Goal: Transaction & Acquisition: Purchase product/service

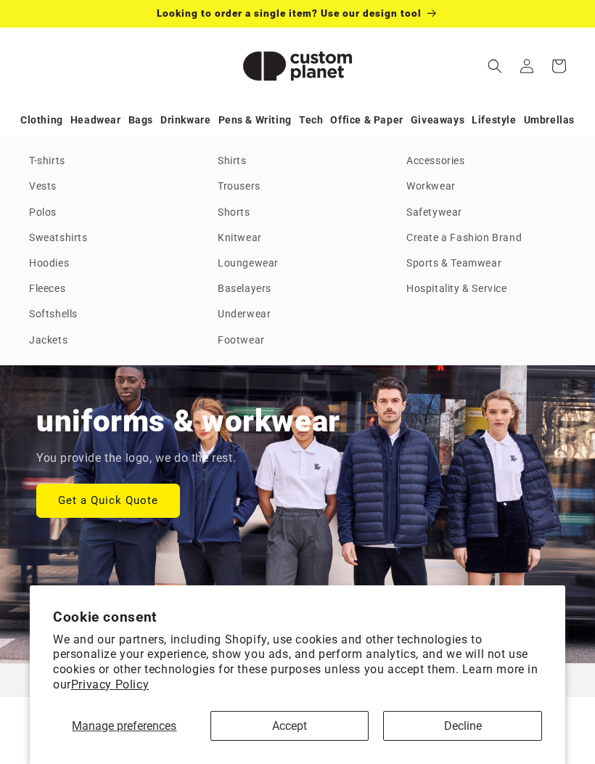
click at [36, 160] on link "T-shirts" at bounding box center [109, 162] width 160 height 20
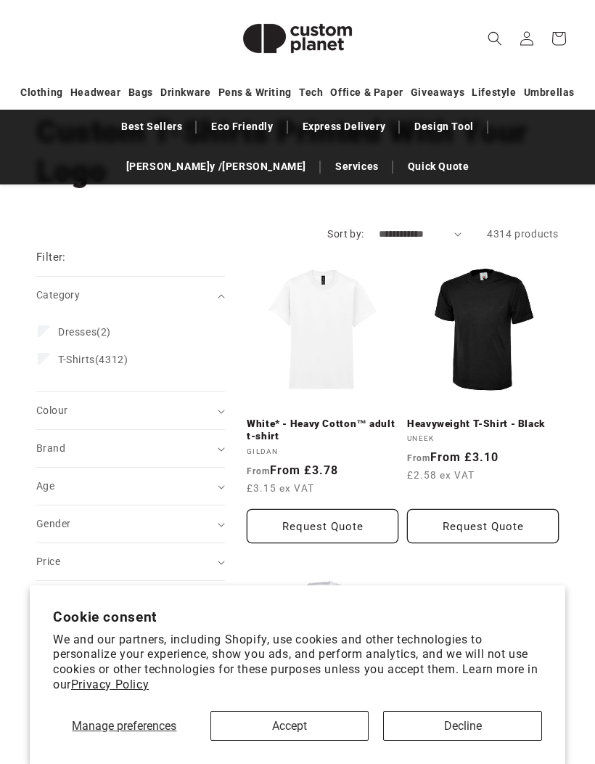
scroll to position [184, 0]
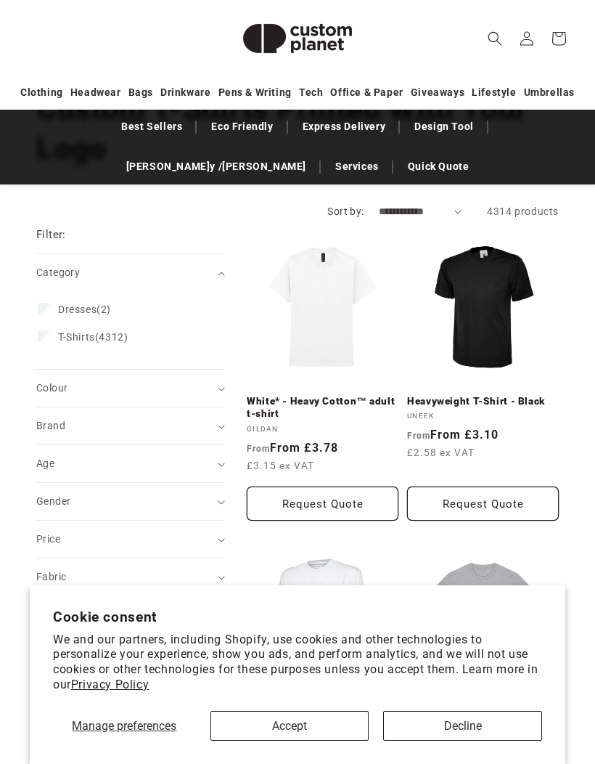
click at [221, 425] on icon "Brand (0 selected)" at bounding box center [221, 427] width 7 height 4
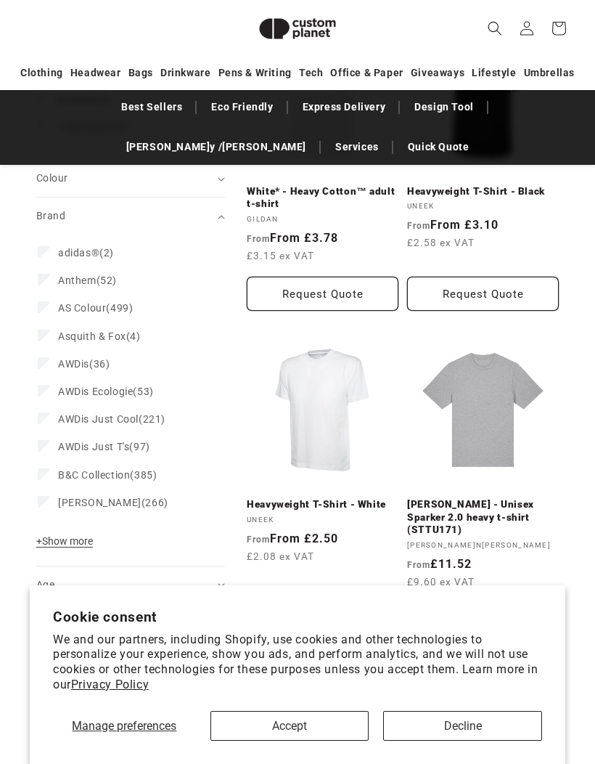
scroll to position [382, 0]
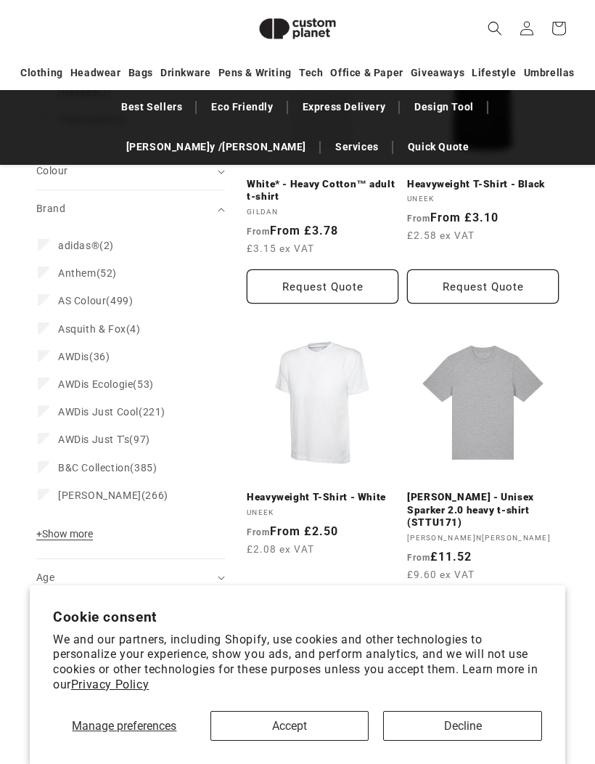
click at [97, 534] on button "+ Show more - Show less" at bounding box center [66, 537] width 61 height 20
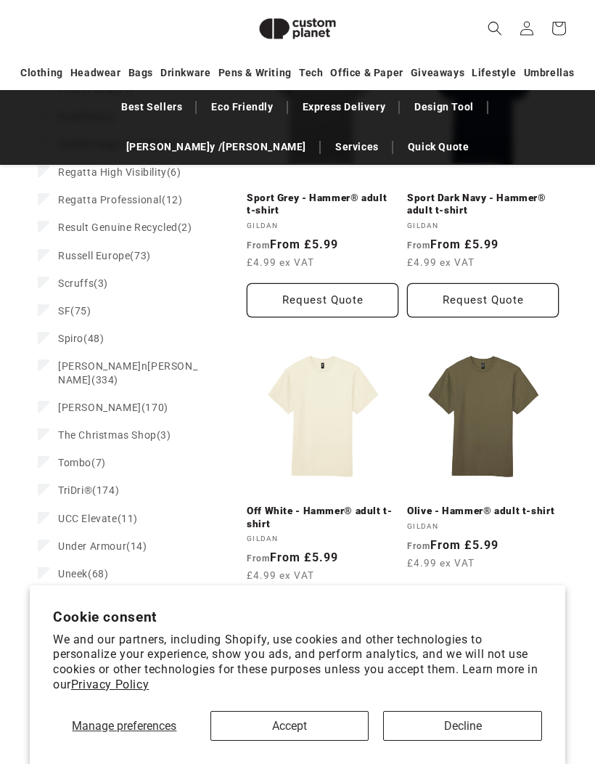
scroll to position [1636, 0]
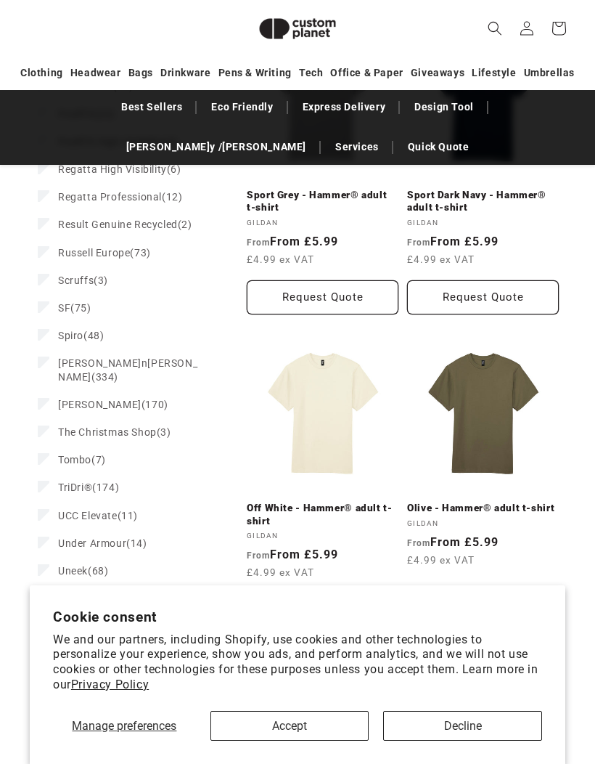
click at [51, 473] on label "TriDri® (174) TriDri® (174 products)" at bounding box center [126, 487] width 177 height 28
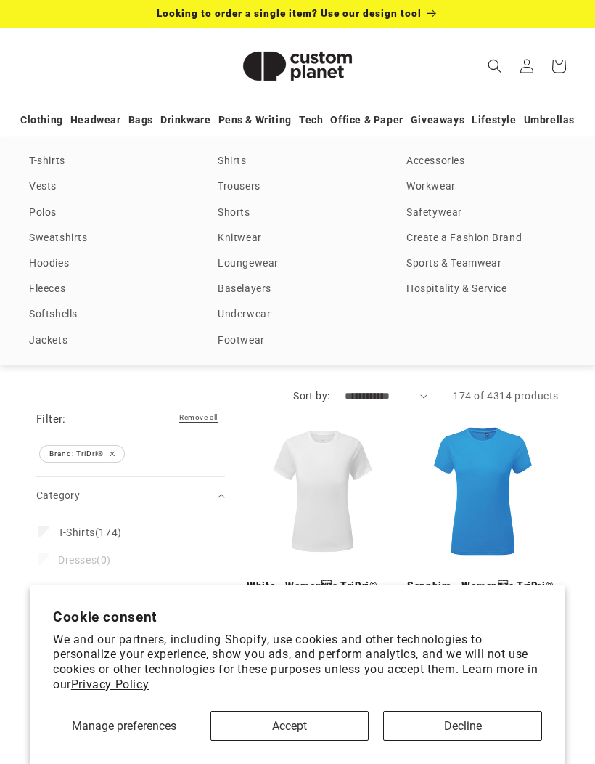
click at [49, 123] on link "Clothing" at bounding box center [41, 119] width 43 height 25
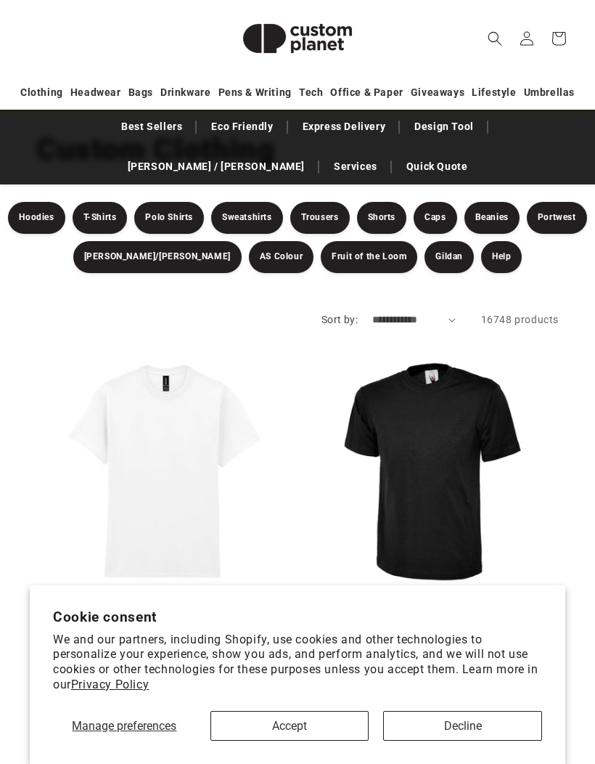
scroll to position [153, 0]
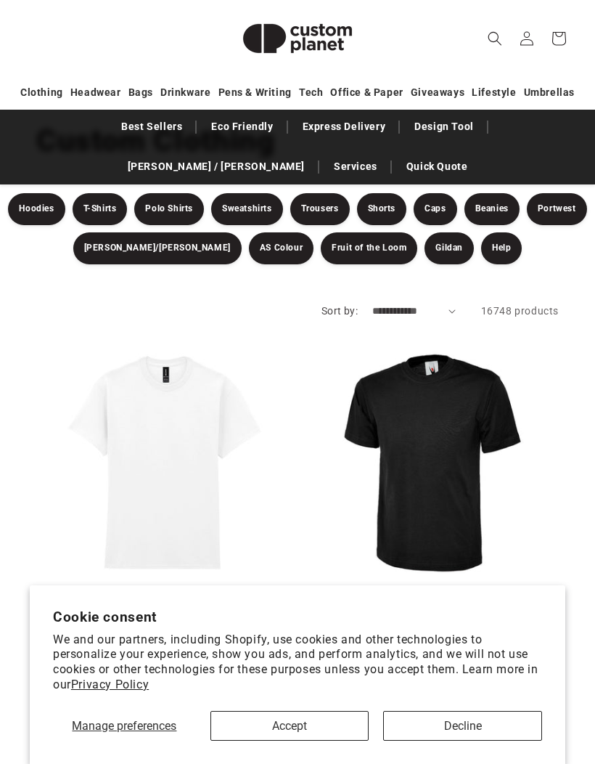
click at [324, 741] on button "Accept" at bounding box center [290, 726] width 159 height 30
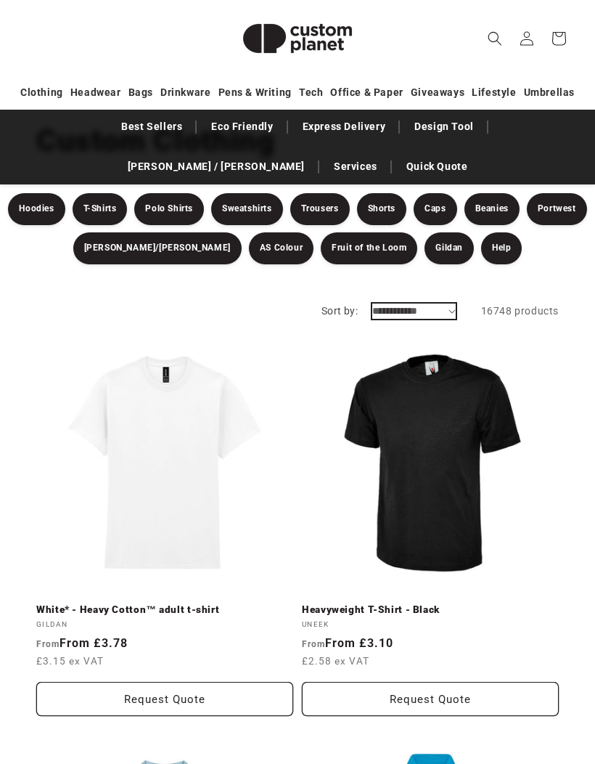
click at [448, 313] on select "**********" at bounding box center [415, 311] width 84 height 15
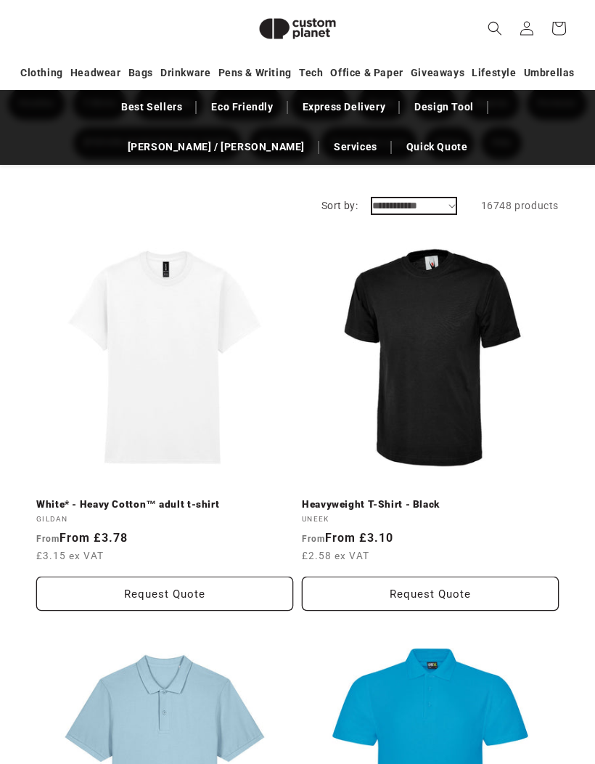
scroll to position [0, 0]
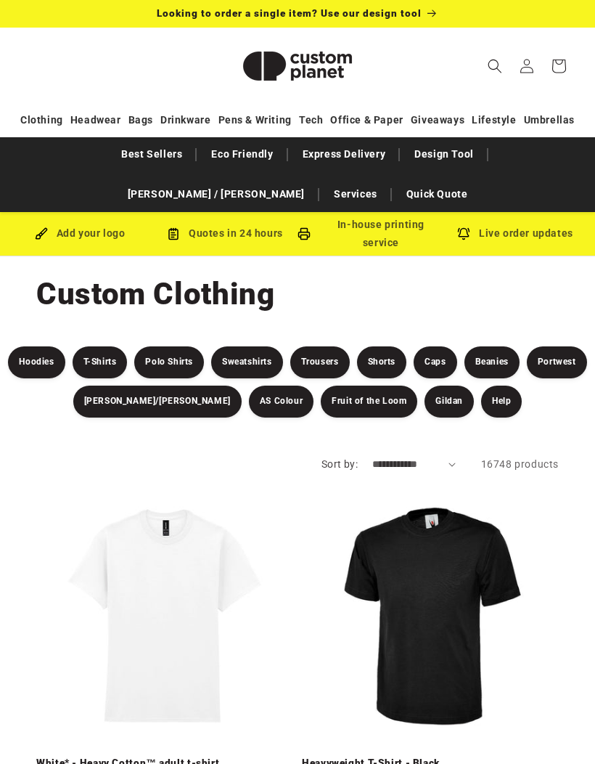
click at [407, 159] on link "Design Tool" at bounding box center [444, 154] width 74 height 25
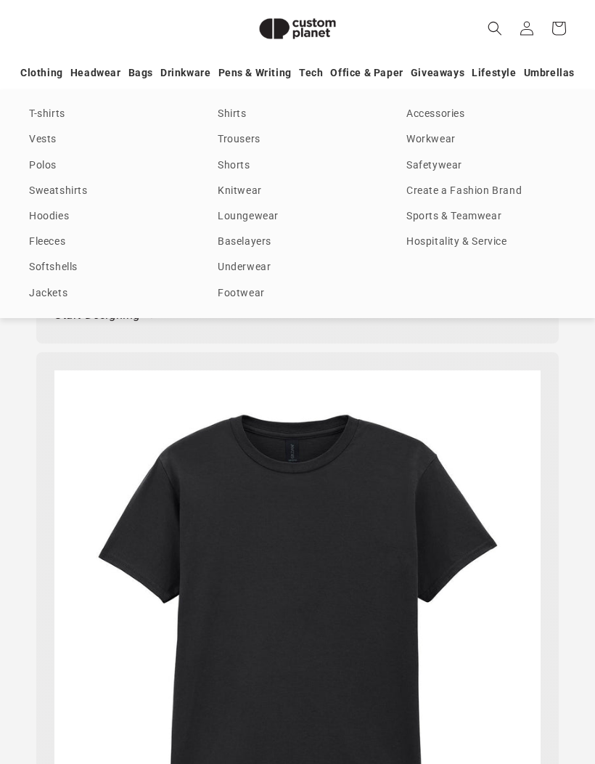
scroll to position [4851, 0]
click at [38, 213] on link "Hoodies" at bounding box center [109, 217] width 160 height 20
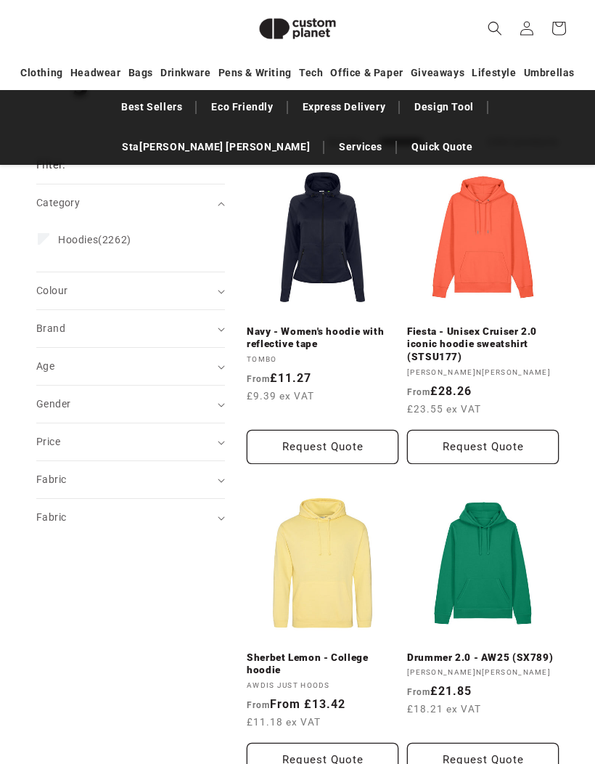
scroll to position [243, 0]
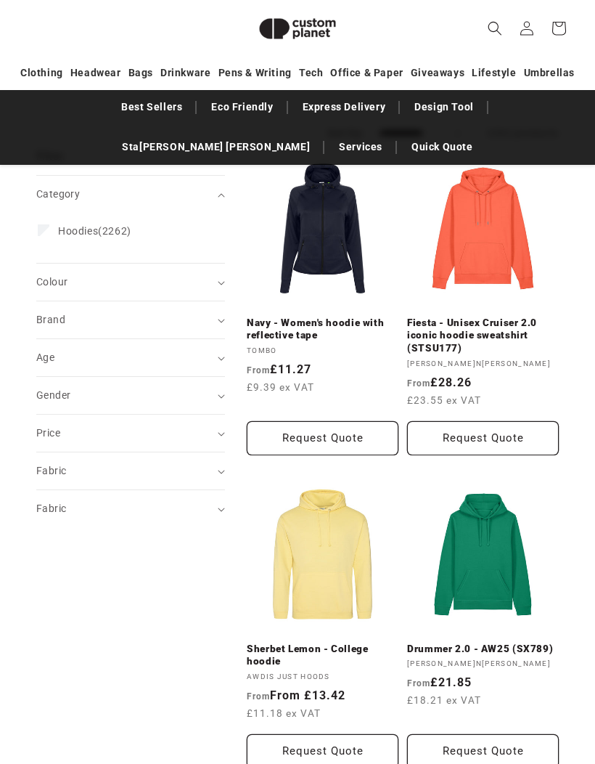
click at [48, 318] on span "Brand (0)" at bounding box center [50, 320] width 29 height 12
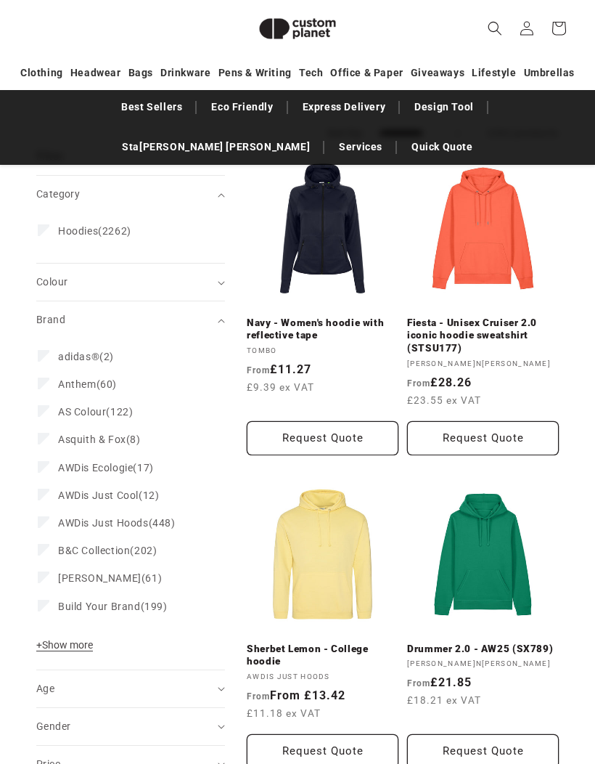
click at [86, 639] on span "+ Show more" at bounding box center [64, 645] width 57 height 12
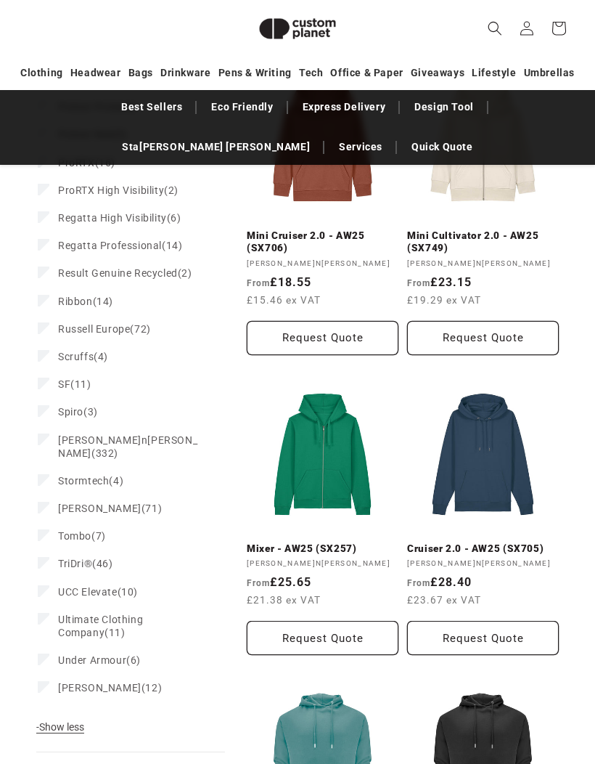
scroll to position [1290, 0]
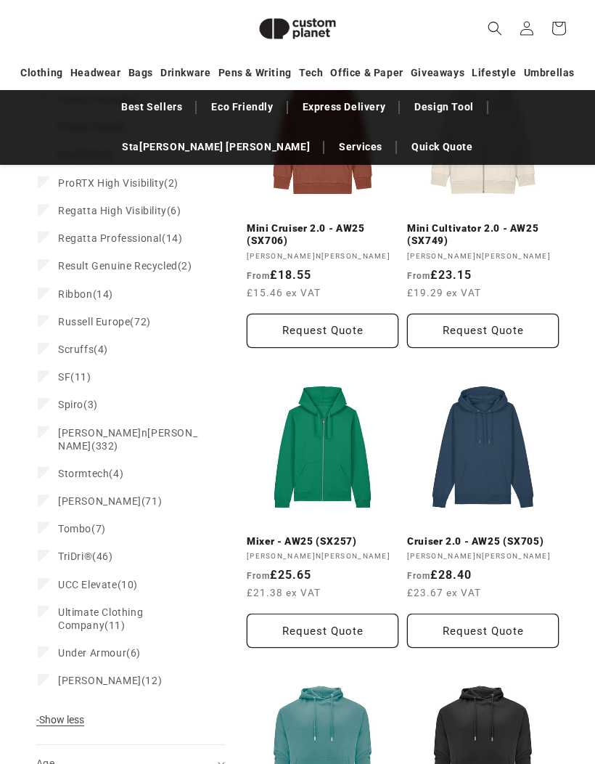
click at [54, 542] on label "TriDri® (46) TriDri® (46 products)" at bounding box center [126, 556] width 177 height 28
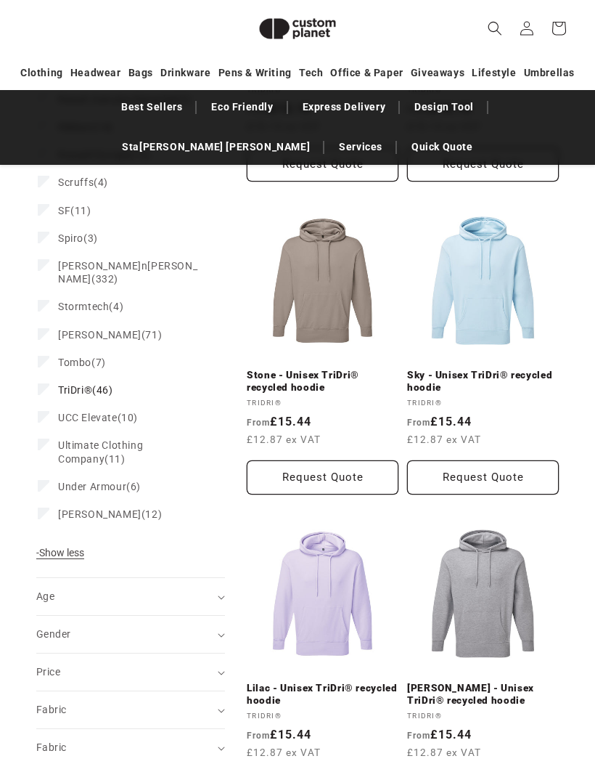
scroll to position [1492, 0]
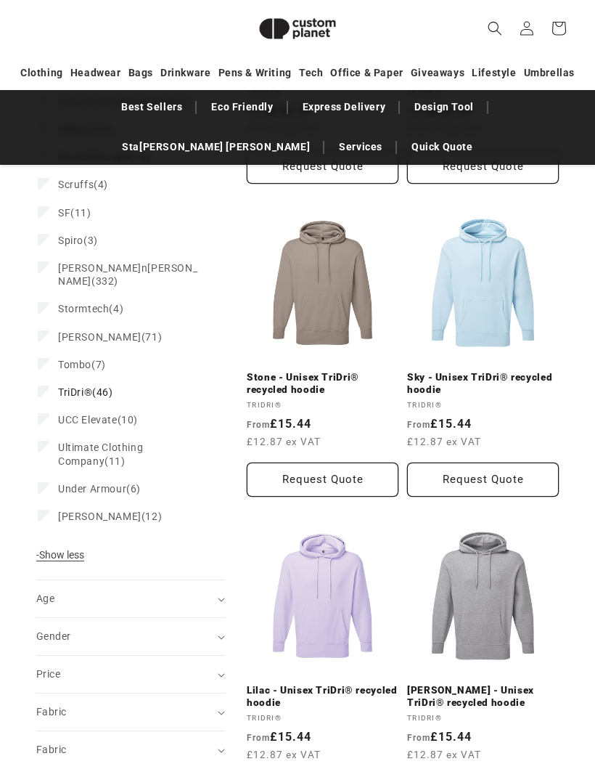
click at [335, 371] on link "Stone - Unisex TriDri® recycled hoodie" at bounding box center [323, 383] width 152 height 25
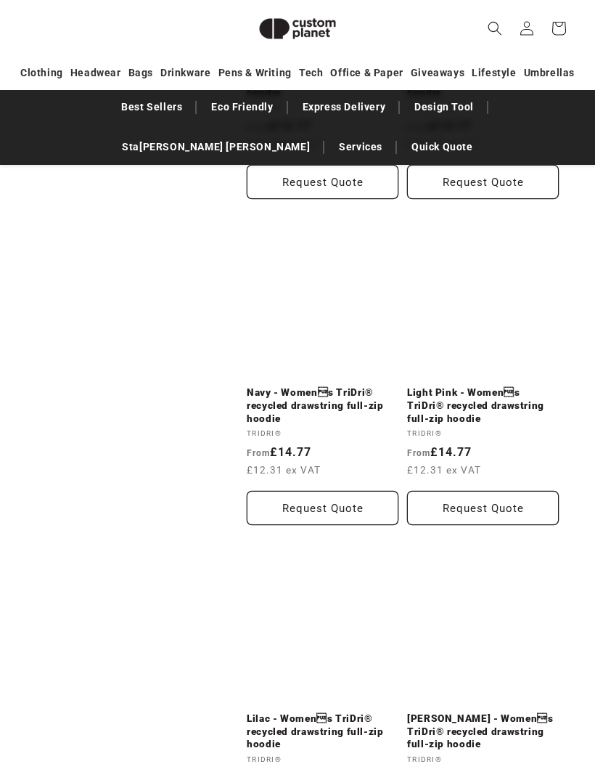
scroll to position [2697, 0]
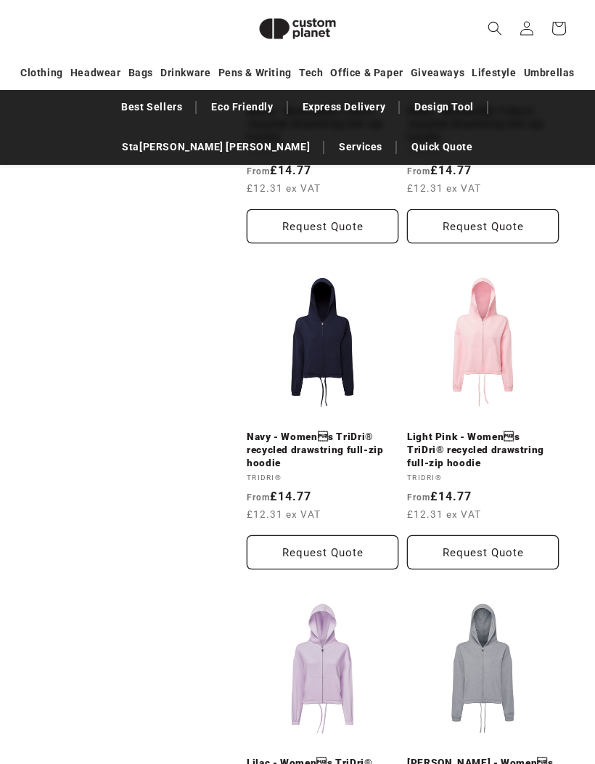
click at [494, 431] on link "Light Pink - Womens TriDri® recycled drawstring full-zip hoodie" at bounding box center [483, 450] width 152 height 38
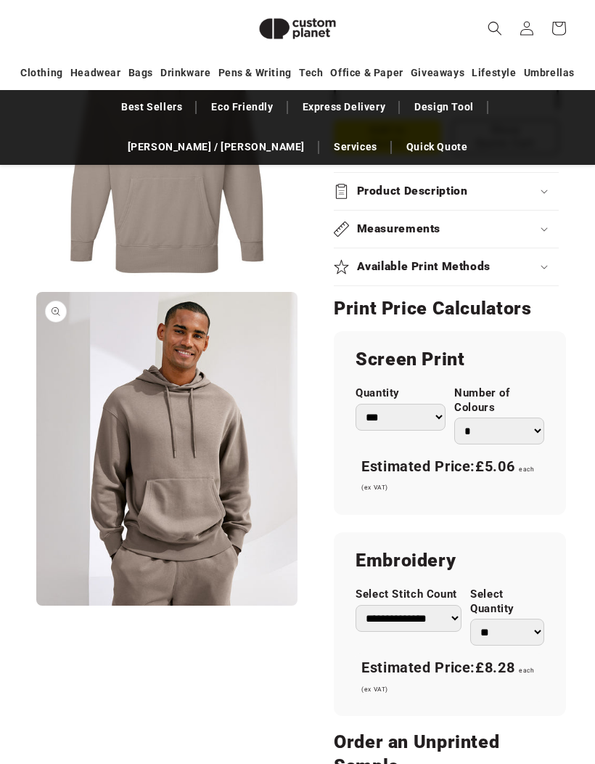
scroll to position [884, 0]
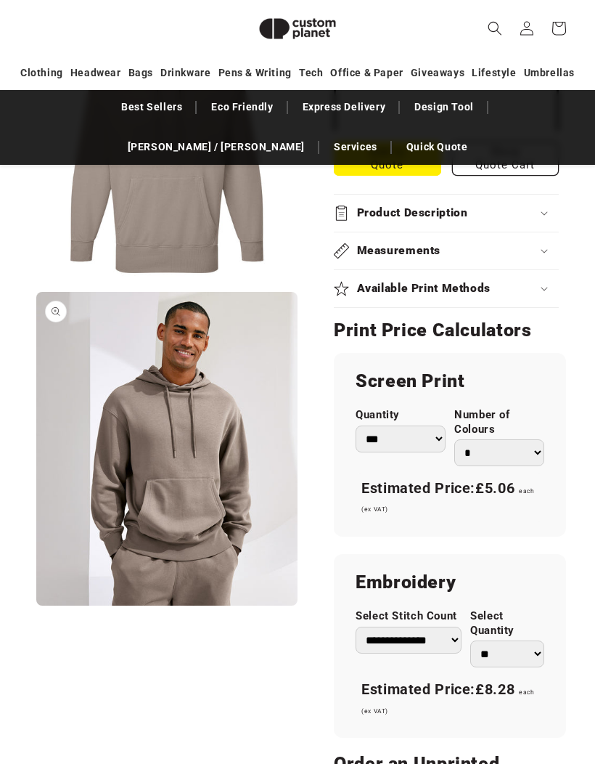
click at [437, 433] on select "*** *** *** **** **** **** ***** *****" at bounding box center [401, 439] width 90 height 27
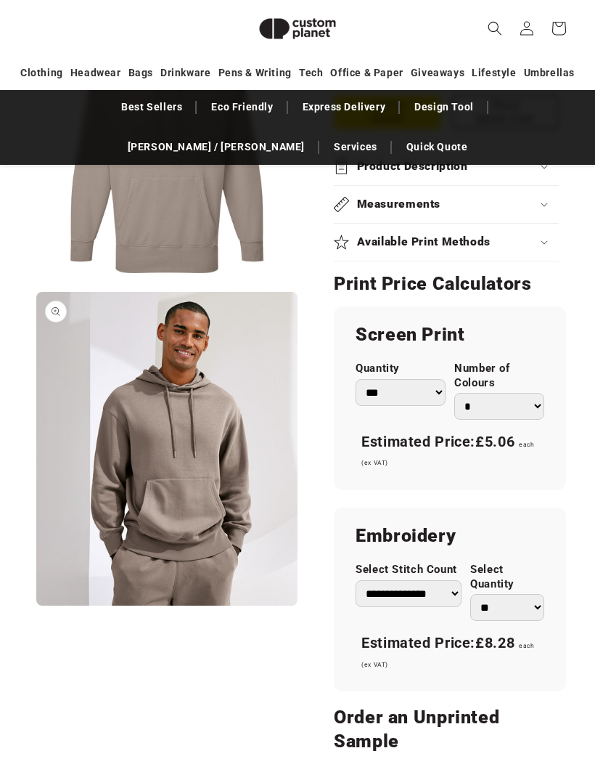
scroll to position [927, 0]
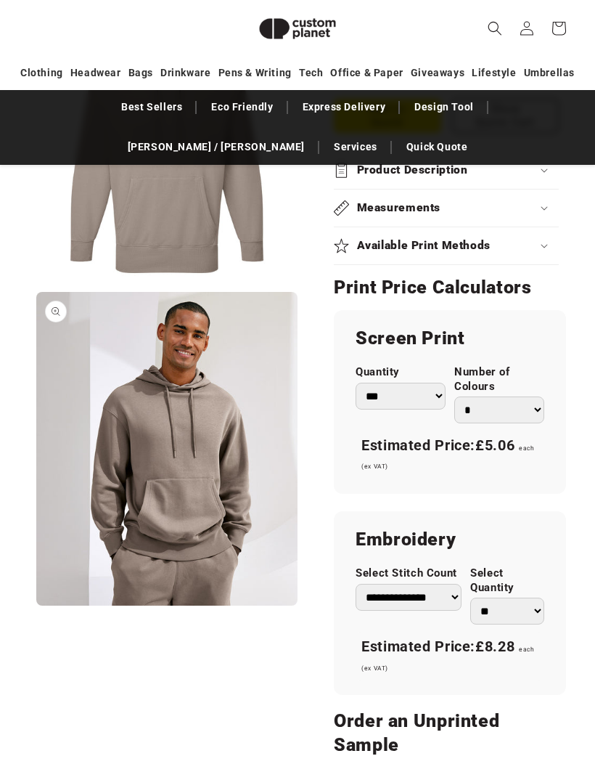
click at [430, 394] on select "*** *** *** **** **** **** ***** *****" at bounding box center [401, 396] width 90 height 27
click at [434, 390] on select "*** *** *** **** **** **** ***** *****" at bounding box center [401, 396] width 90 height 27
click at [407, 395] on select "*** *** *** **** **** **** ***** *****" at bounding box center [401, 396] width 90 height 27
select select "**"
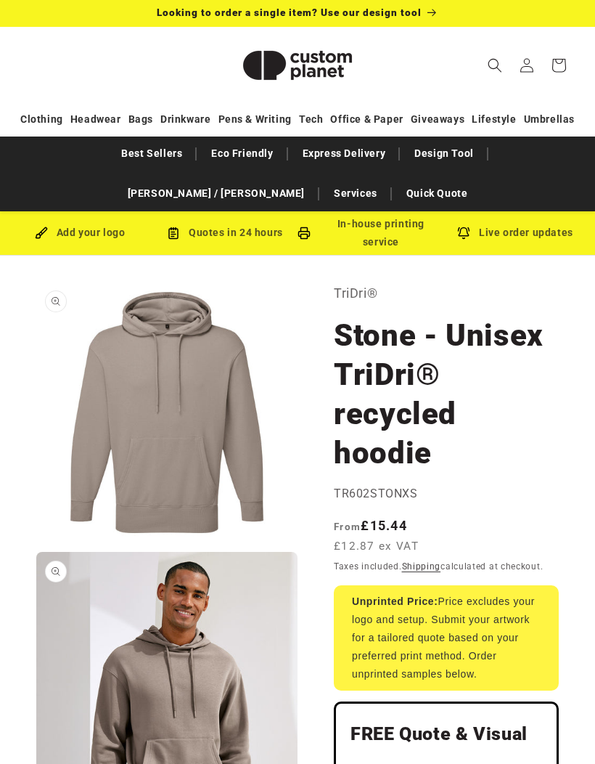
scroll to position [0, 0]
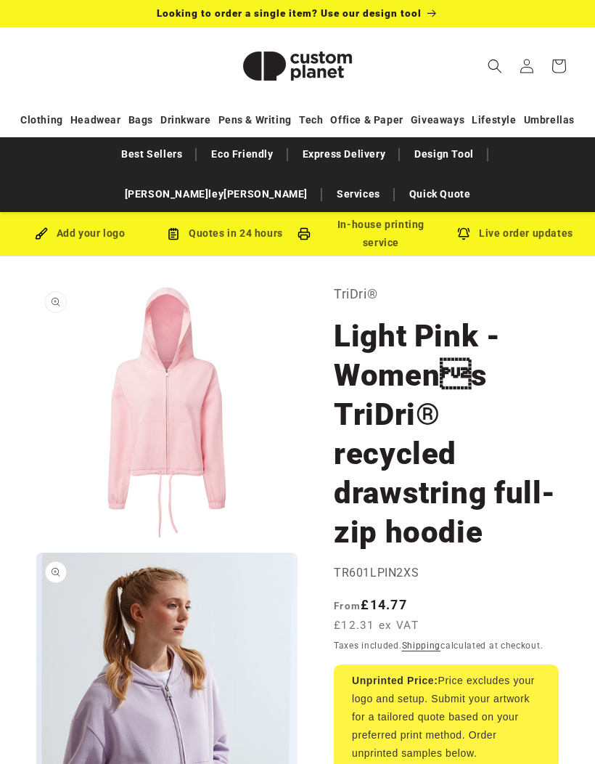
click at [370, 12] on span "Looking to order a single item? Use our design tool" at bounding box center [289, 13] width 265 height 12
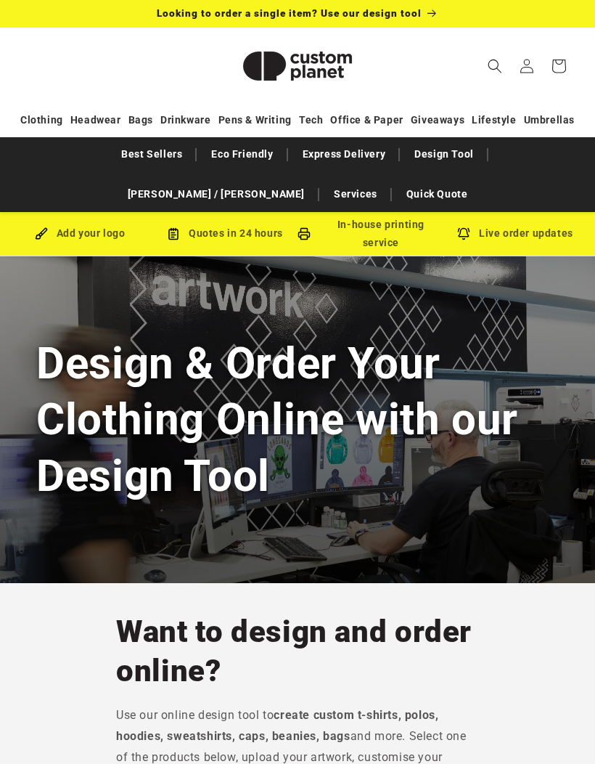
click at [97, 227] on div "Add your logo" at bounding box center [79, 233] width 145 height 18
click at [99, 245] on div "Add your logo Quotes in 24 hours In-house printing service Live order updates" at bounding box center [297, 234] width 595 height 44
click at [265, 245] on div "Add your logo Quotes in 24 hours In-house printing service Live order updates" at bounding box center [297, 234] width 595 height 44
click at [399, 229] on div "In-house printing service" at bounding box center [370, 234] width 145 height 36
click at [548, 228] on div "Live order updates" at bounding box center [515, 233] width 145 height 18
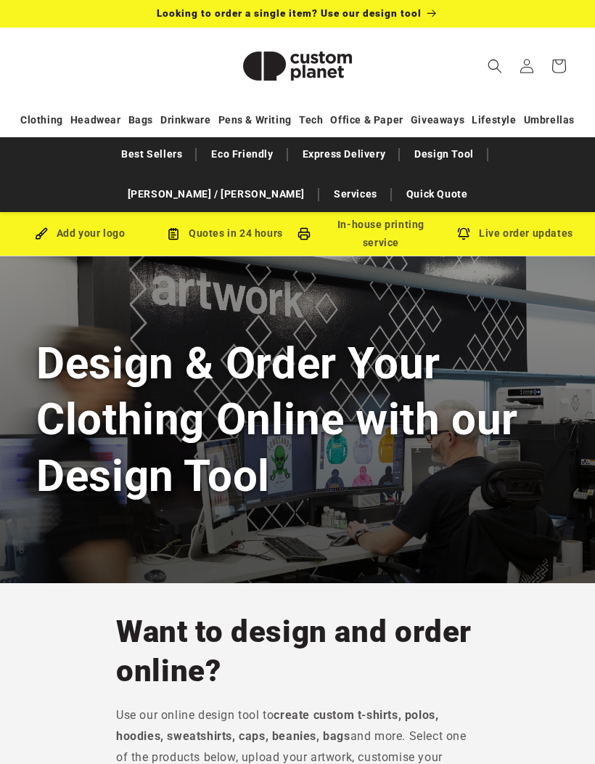
click at [542, 237] on div "Live order updates" at bounding box center [515, 233] width 145 height 18
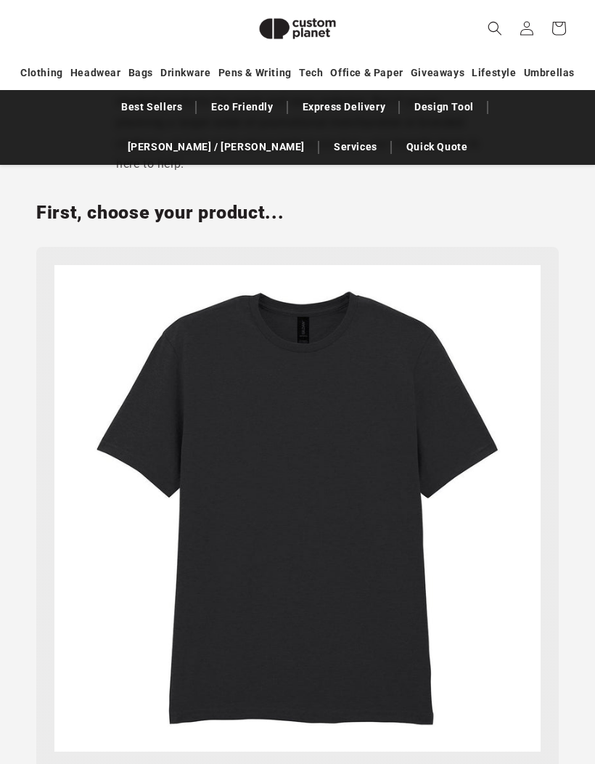
scroll to position [771, 0]
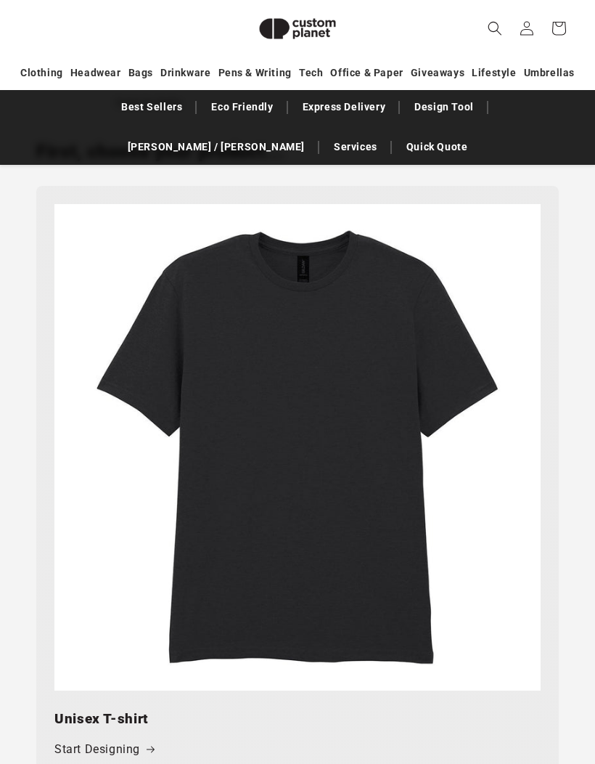
click at [314, 463] on img at bounding box center [297, 447] width 487 height 487
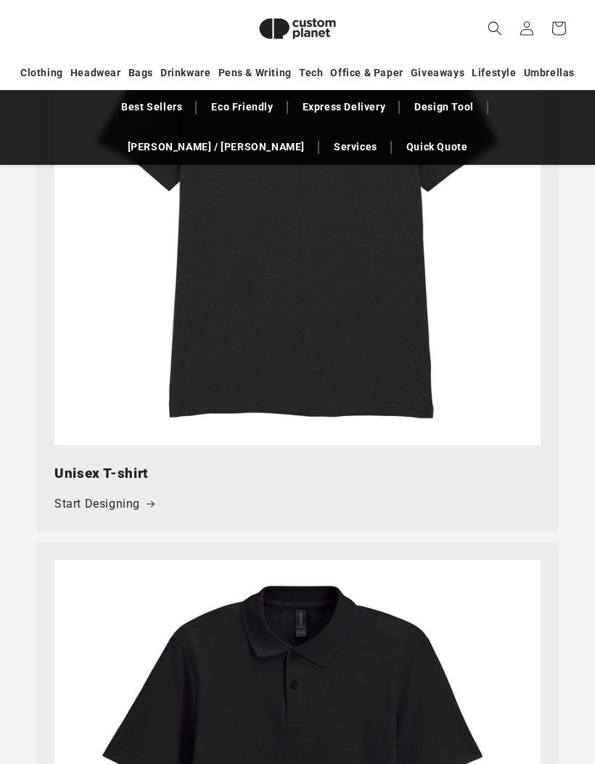
scroll to position [1041, 0]
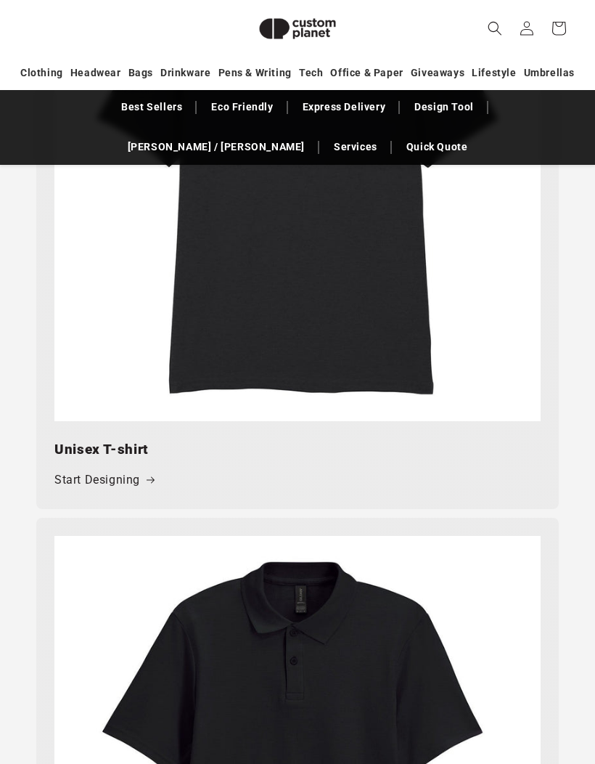
click at [132, 471] on link "Start Designing" at bounding box center [104, 480] width 100 height 21
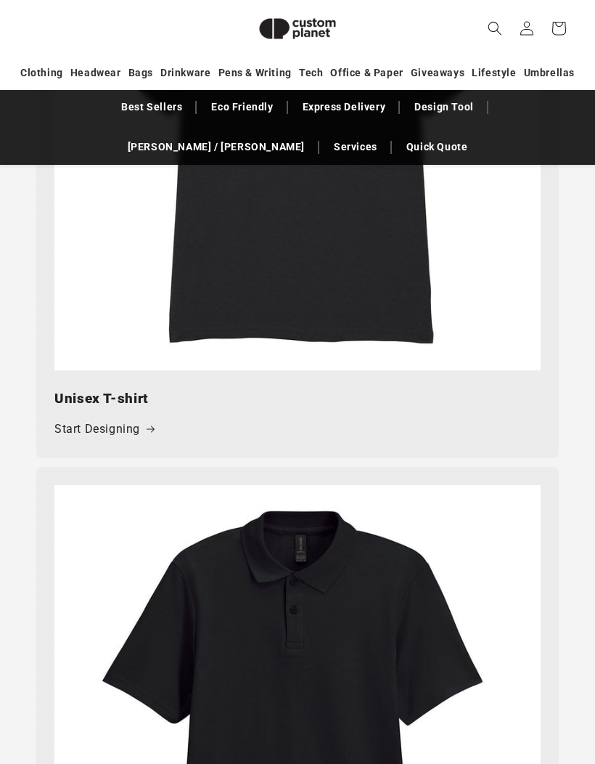
scroll to position [1092, 0]
